Goal: Transaction & Acquisition: Book appointment/travel/reservation

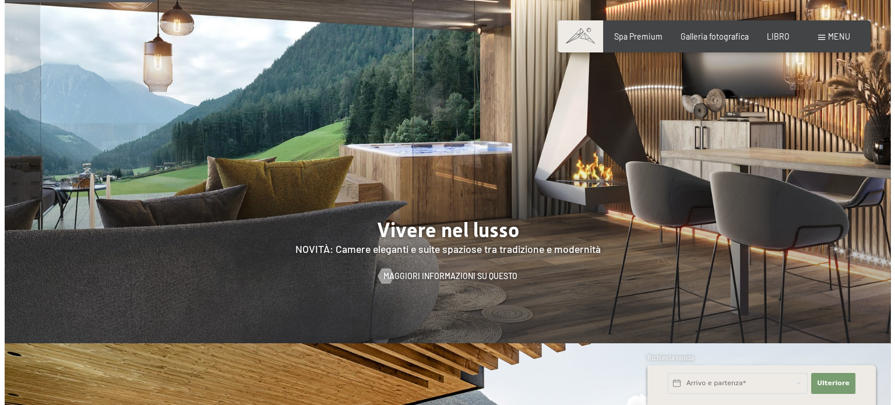
scroll to position [991, 0]
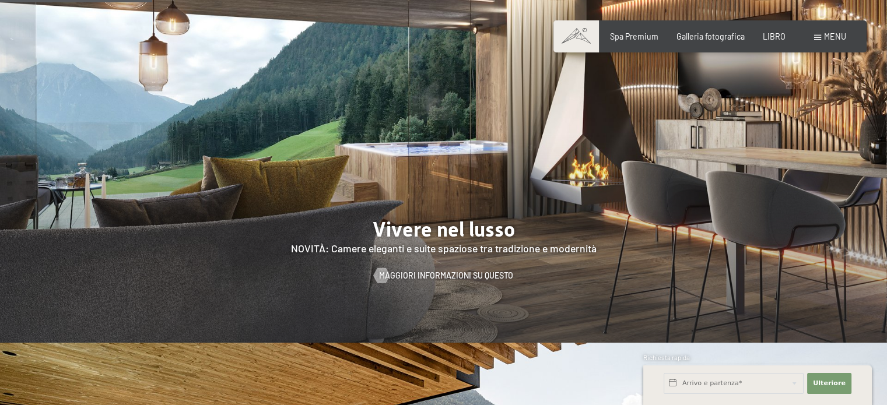
click at [817, 35] on span at bounding box center [817, 37] width 7 height 5
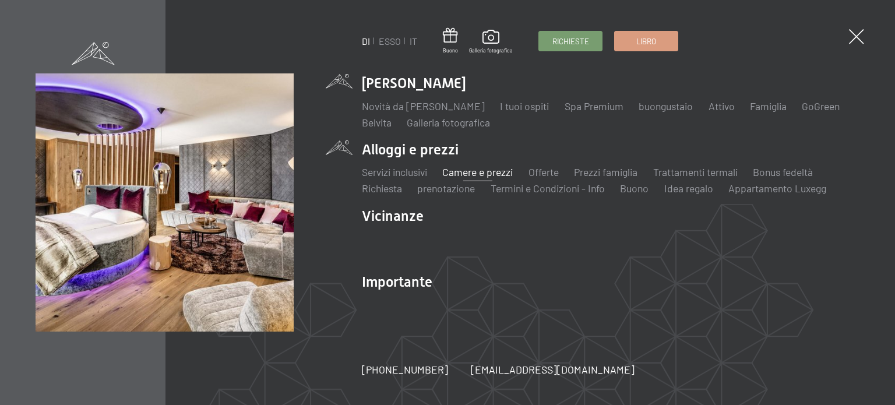
click at [481, 174] on font "Camere e prezzi" at bounding box center [477, 172] width 71 height 13
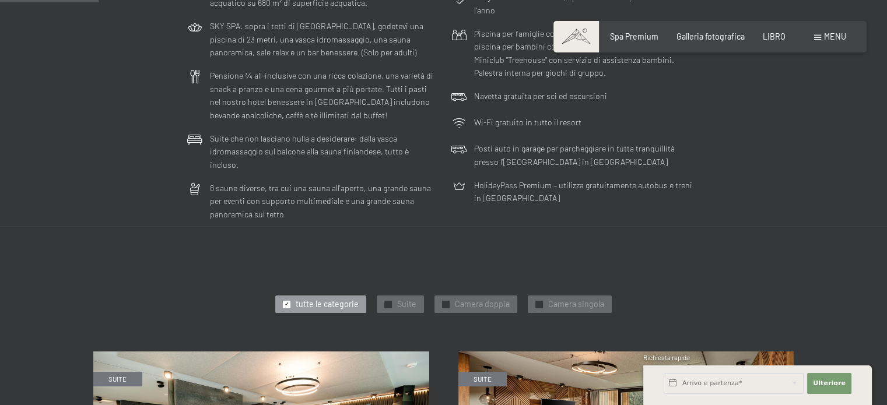
scroll to position [350, 0]
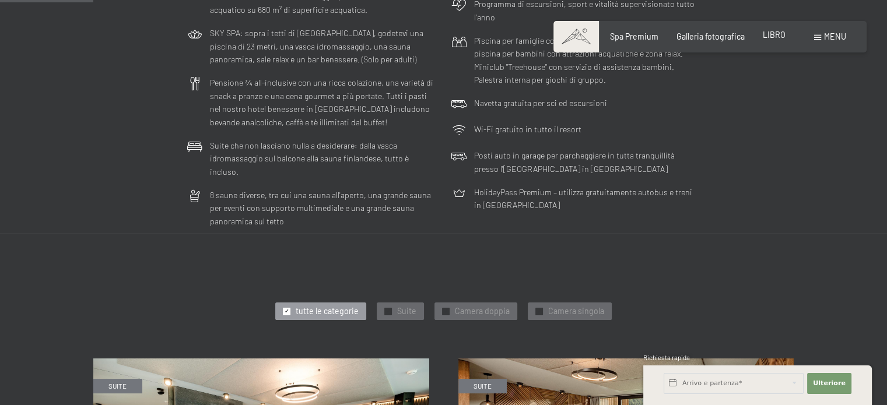
click at [780, 37] on font "LIBRO" at bounding box center [773, 35] width 23 height 10
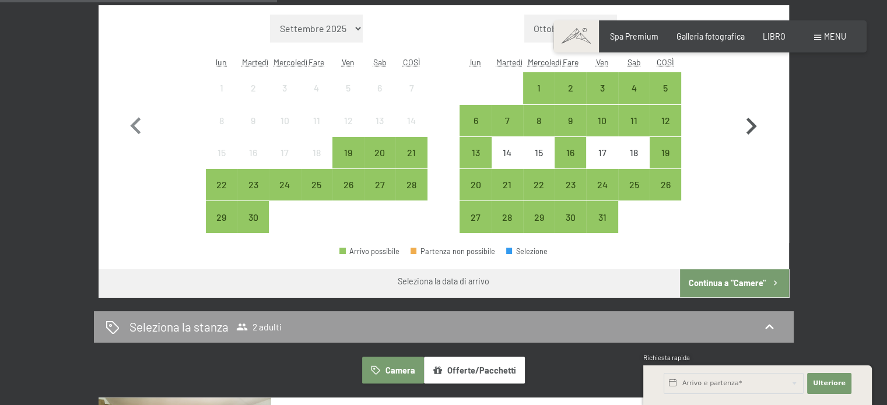
click at [740, 114] on icon "button" at bounding box center [751, 127] width 34 height 34
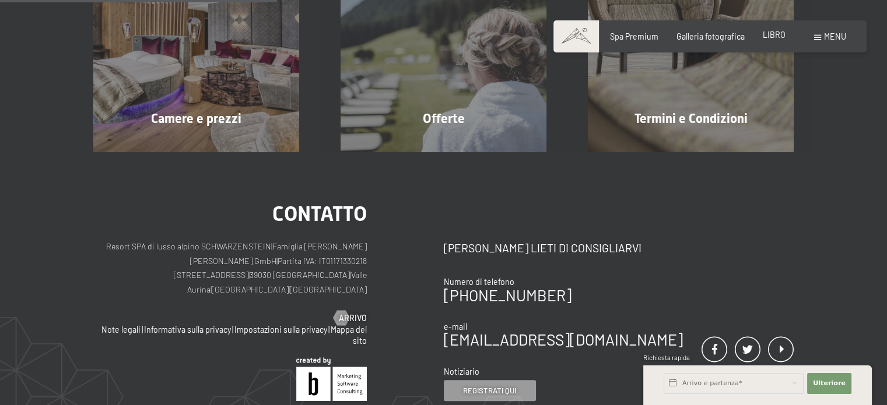
click at [762, 37] on font "LIBRO" at bounding box center [773, 35] width 23 height 10
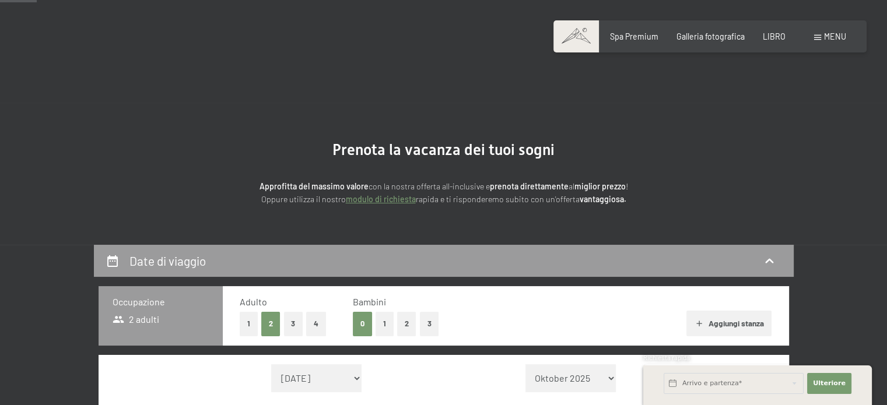
scroll to position [291, 0]
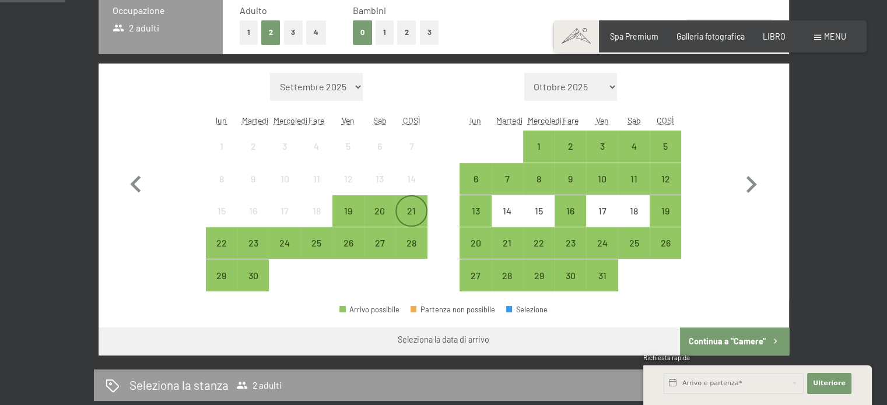
click at [415, 217] on div "21" at bounding box center [410, 220] width 29 height 29
